Goal: Navigation & Orientation: Find specific page/section

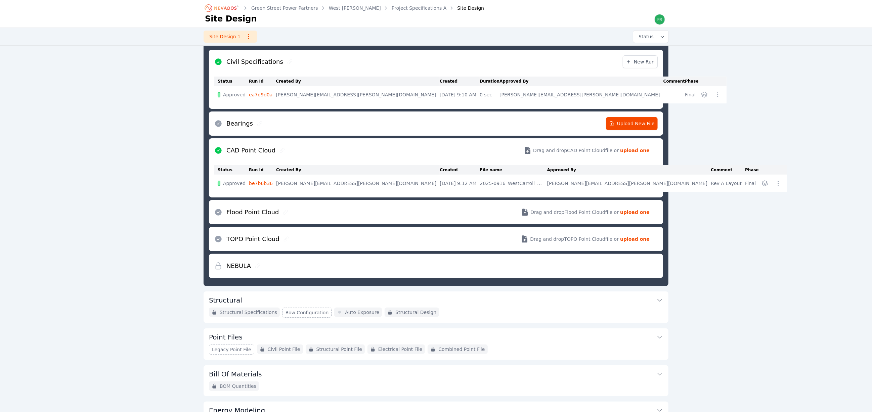
scroll to position [69, 0]
click at [229, 8] on icon "Breadcrumb" at bounding box center [222, 8] width 37 height 11
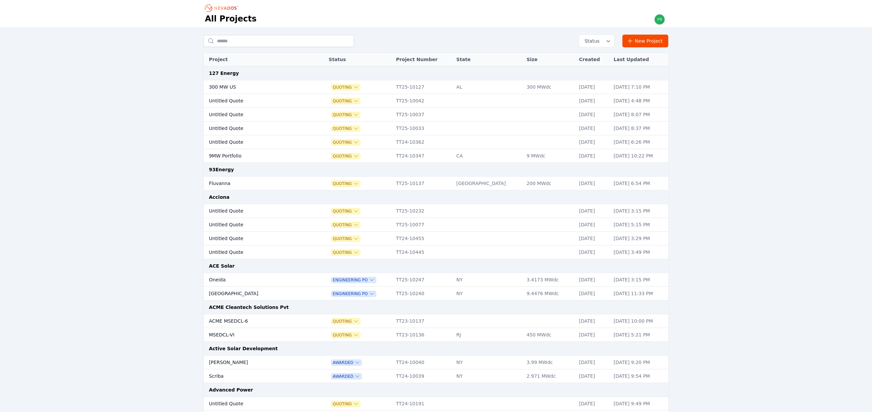
click at [279, 299] on td "[GEOGRAPHIC_DATA]" at bounding box center [256, 294] width 105 height 14
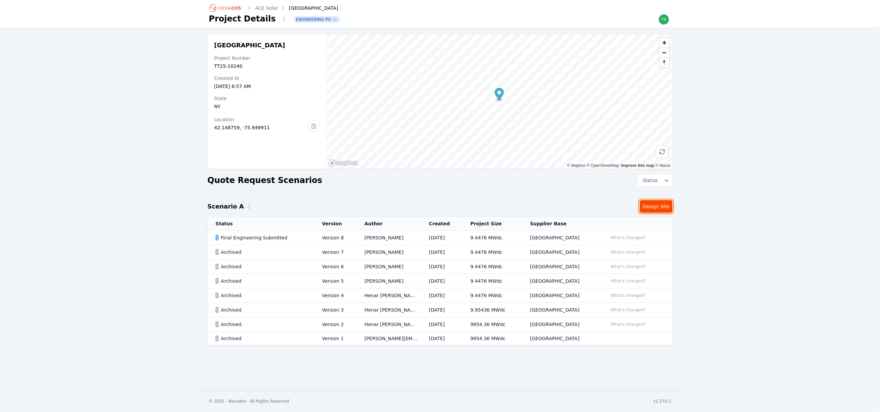
click at [647, 201] on link "Design Site" at bounding box center [656, 206] width 33 height 13
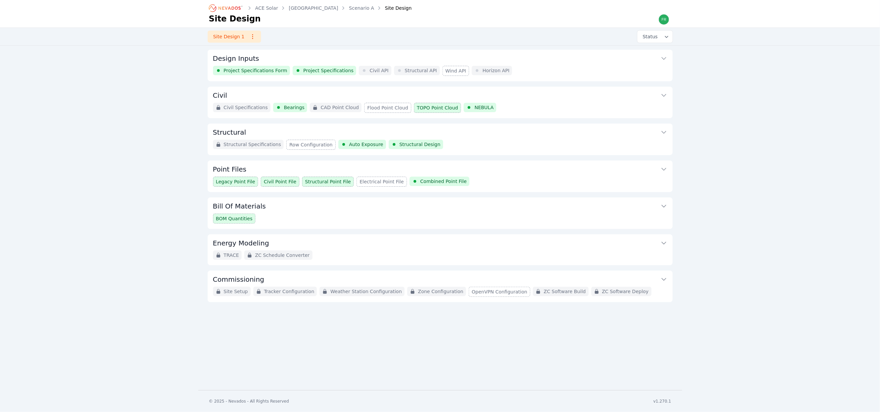
click at [508, 99] on button "Civil" at bounding box center [440, 95] width 454 height 16
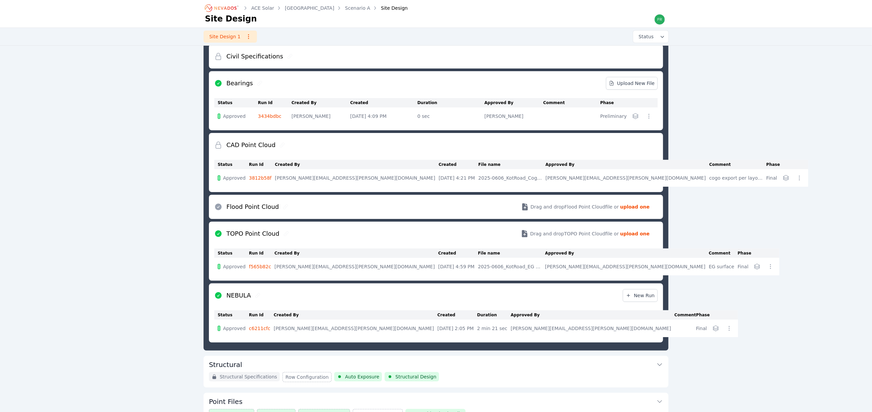
scroll to position [87, 0]
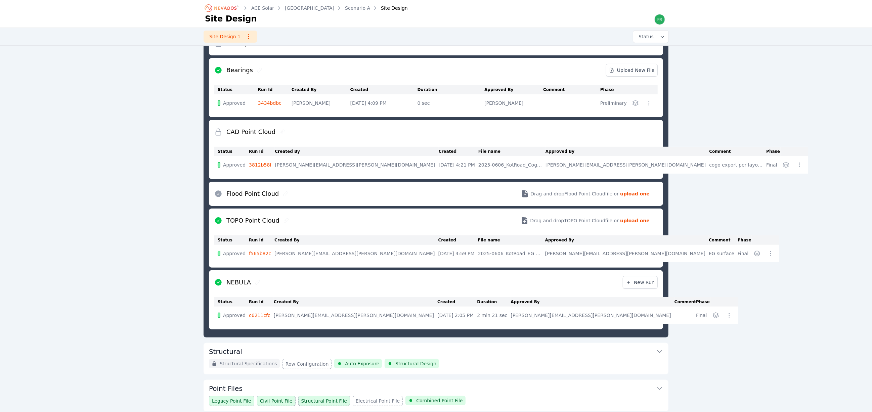
click at [270, 317] on link "c6211cfc" at bounding box center [260, 315] width 22 height 5
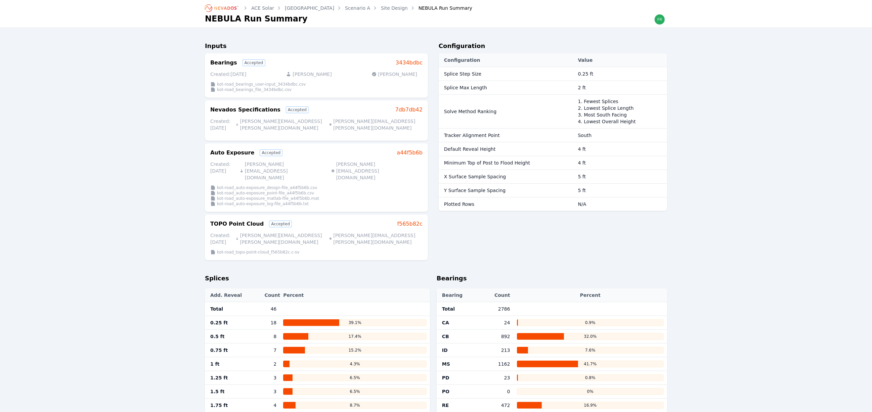
click at [216, 8] on icon "Breadcrumb" at bounding box center [225, 7] width 22 height 3
